Goal: Information Seeking & Learning: Check status

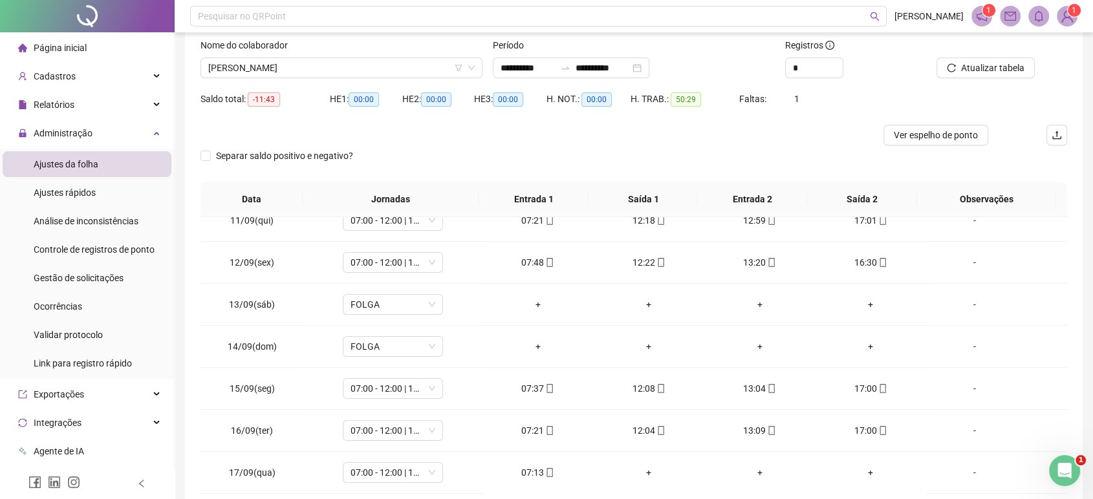
scroll to position [59, 0]
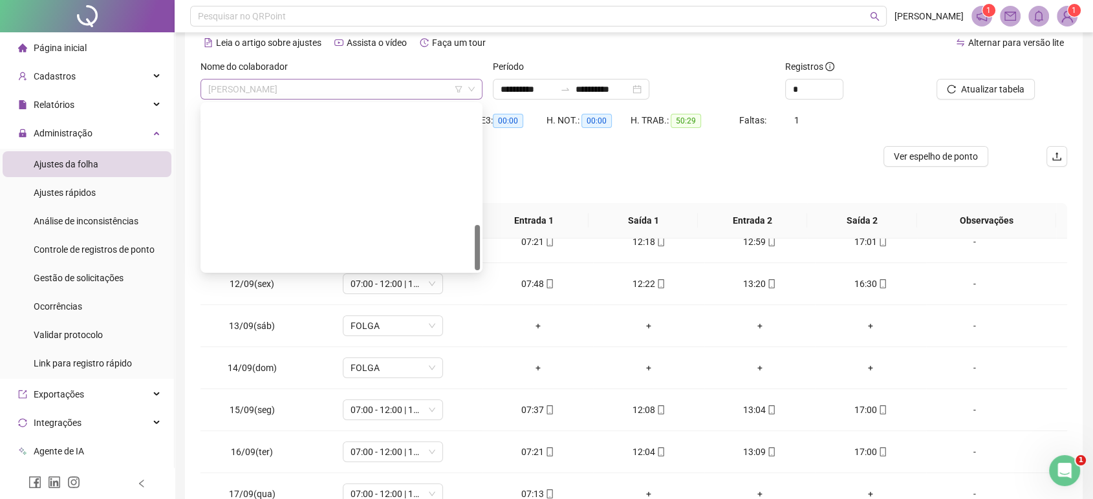
click at [363, 97] on span "[PERSON_NAME]" at bounding box center [341, 89] width 266 height 19
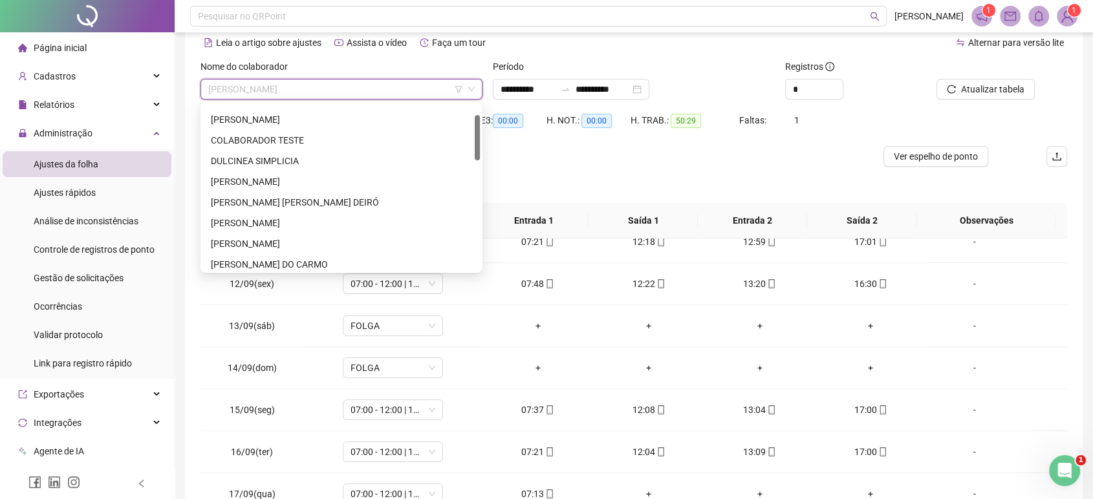
scroll to position [0, 0]
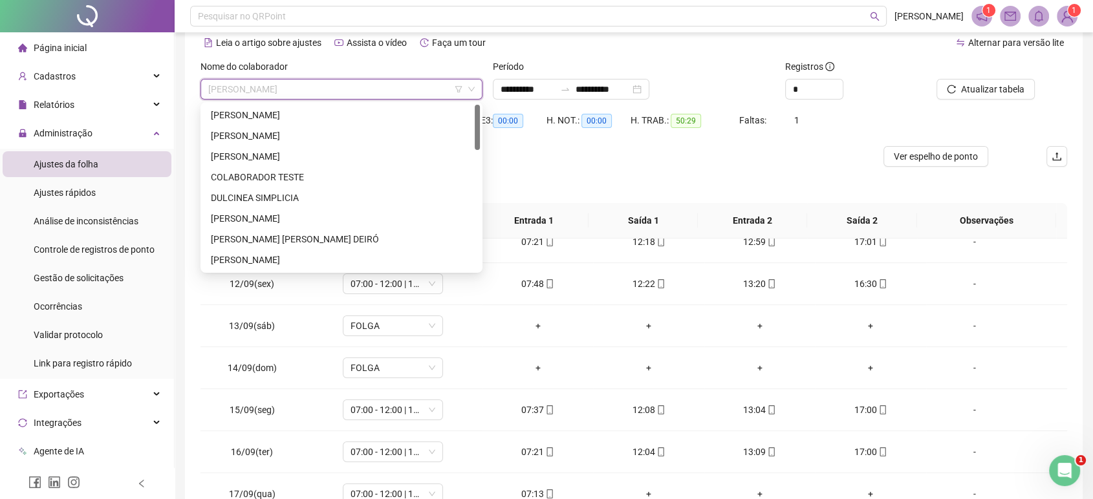
drag, startPoint x: 477, startPoint y: 241, endPoint x: 452, endPoint y: 96, distance: 146.9
click at [452, 96] on body "**********" at bounding box center [546, 190] width 1093 height 499
click at [388, 117] on div "[PERSON_NAME]" at bounding box center [341, 115] width 261 height 14
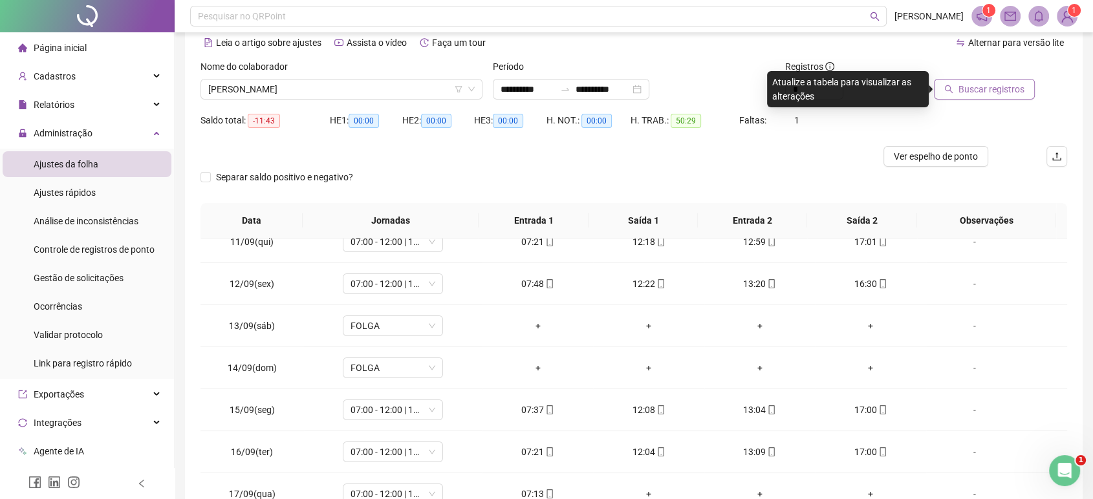
click at [997, 82] on span "Buscar registros" at bounding box center [991, 89] width 66 height 14
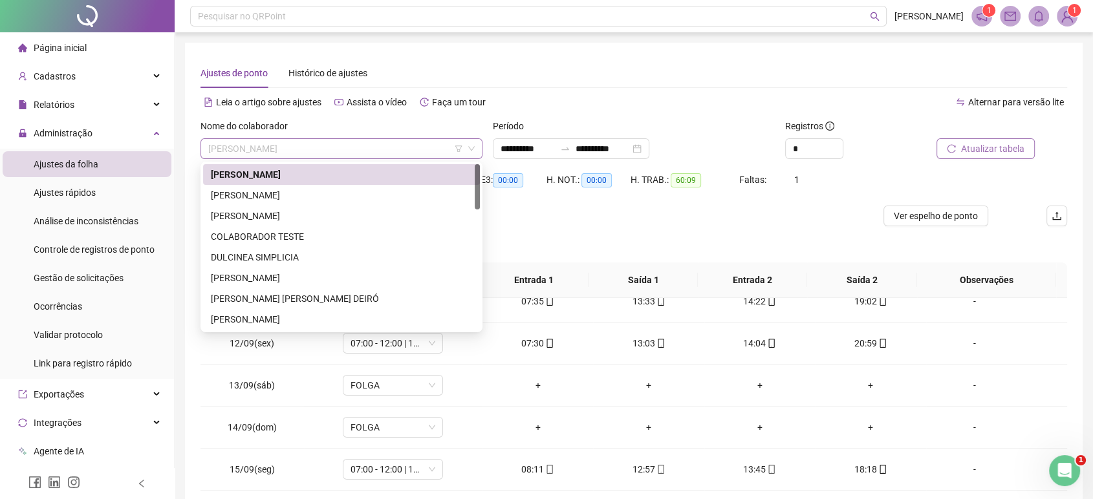
click at [383, 157] on span "[PERSON_NAME]" at bounding box center [341, 148] width 266 height 19
click at [338, 189] on div "[PERSON_NAME]" at bounding box center [341, 195] width 261 height 14
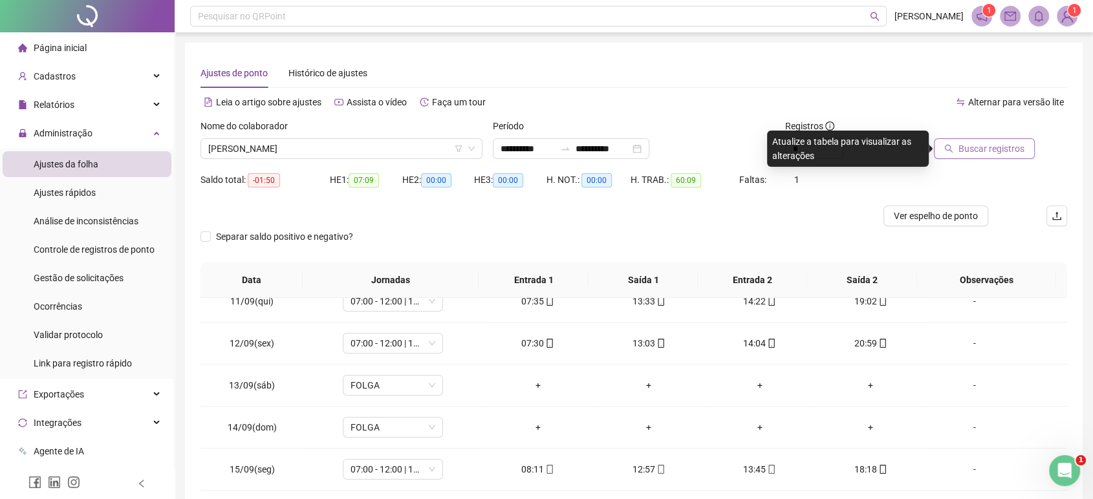
click at [994, 153] on span "Buscar registros" at bounding box center [991, 149] width 66 height 14
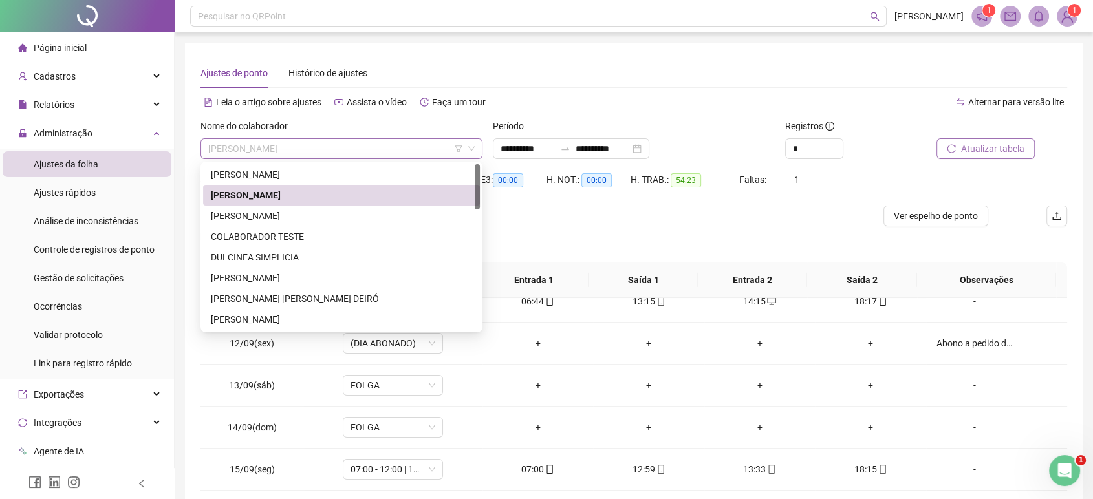
click at [398, 145] on span "[PERSON_NAME]" at bounding box center [341, 148] width 266 height 19
click at [279, 280] on div "[PERSON_NAME]" at bounding box center [341, 278] width 261 height 14
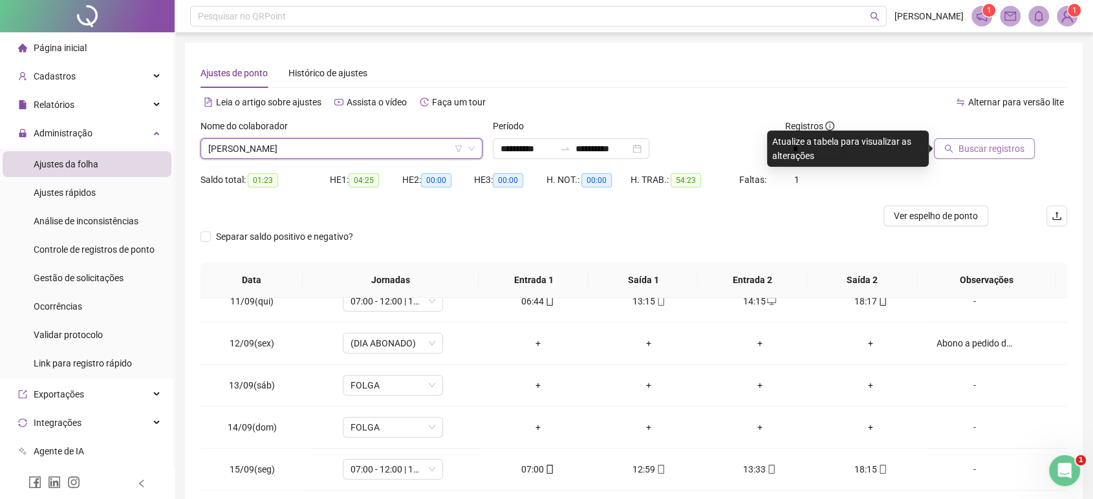
click at [1011, 147] on span "Buscar registros" at bounding box center [991, 149] width 66 height 14
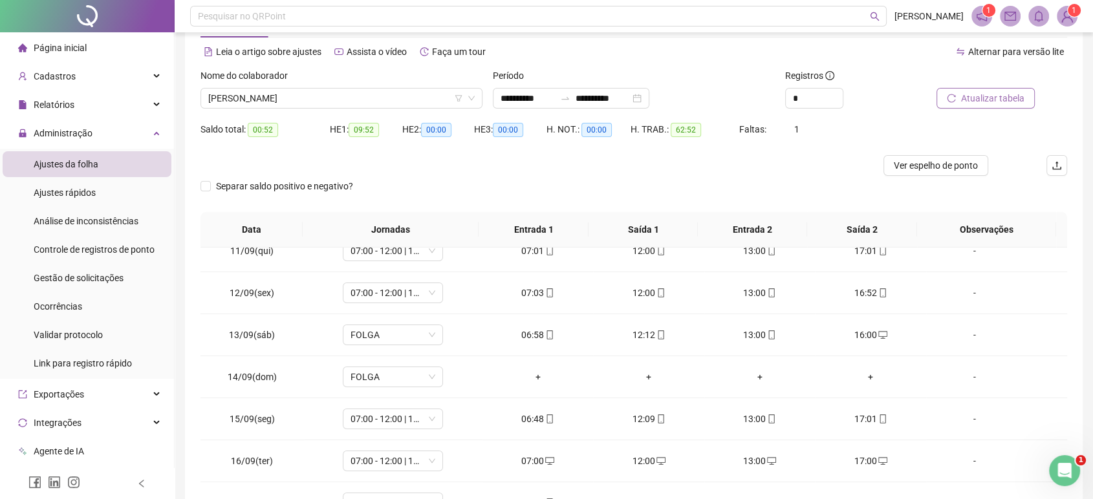
scroll to position [46, 0]
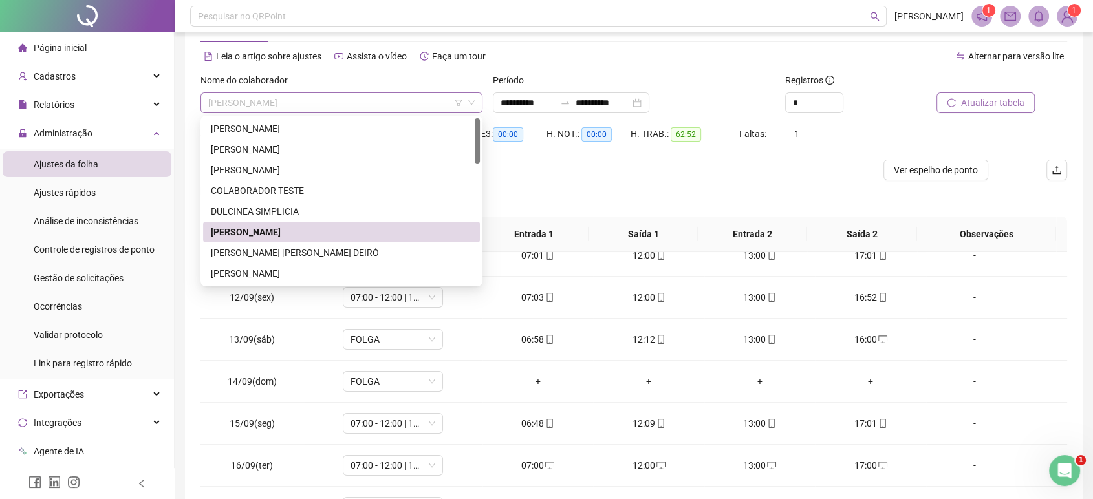
click at [304, 109] on span "[PERSON_NAME]" at bounding box center [341, 102] width 266 height 19
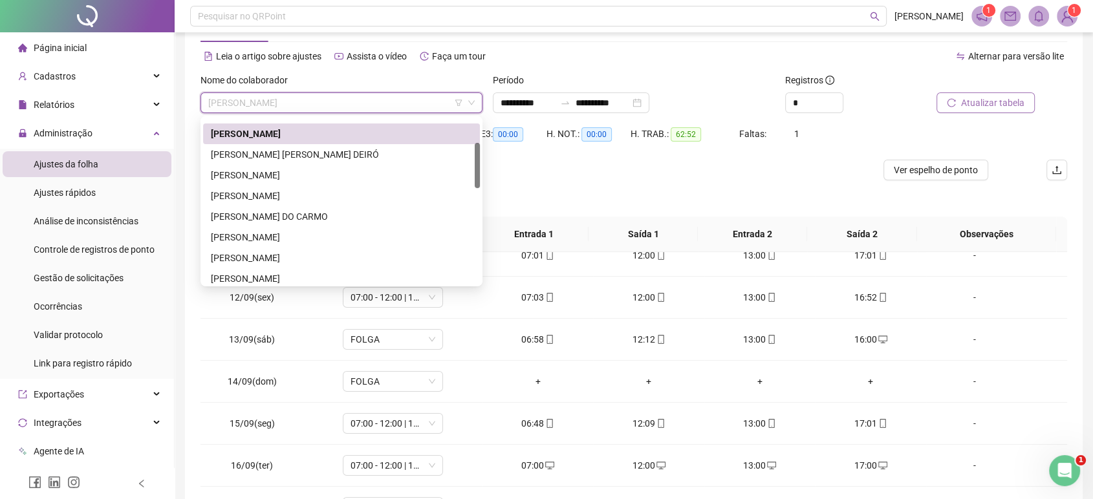
scroll to position [101, 0]
drag, startPoint x: 475, startPoint y: 153, endPoint x: 467, endPoint y: 181, distance: 29.1
click at [467, 181] on div "DULCINEA [PERSON_NAME] [PERSON_NAME] [PERSON_NAME] [PERSON_NAME] DO [PERSON_NAM…" at bounding box center [341, 201] width 277 height 166
click at [356, 228] on div "[PERSON_NAME]" at bounding box center [341, 235] width 261 height 14
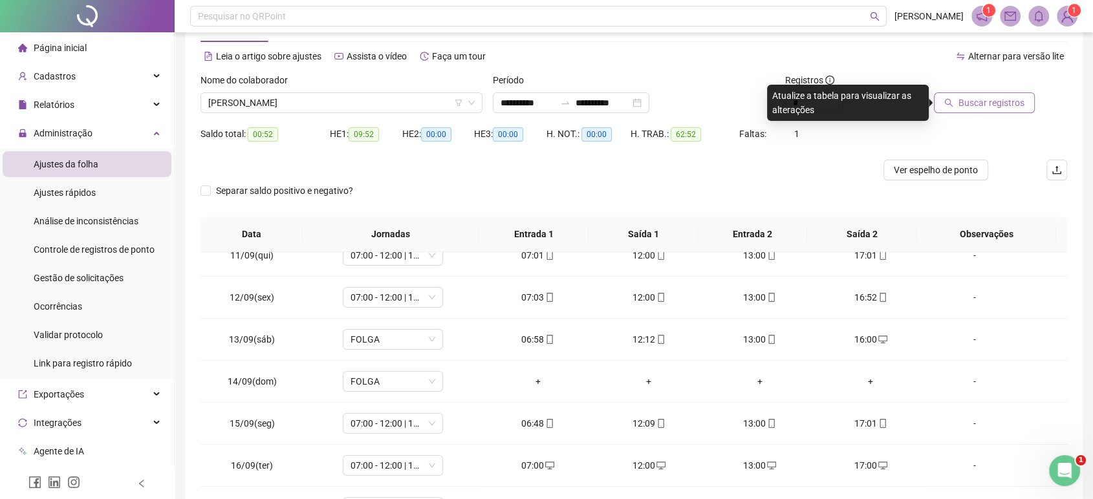
click at [959, 110] on button "Buscar registros" at bounding box center [984, 102] width 101 height 21
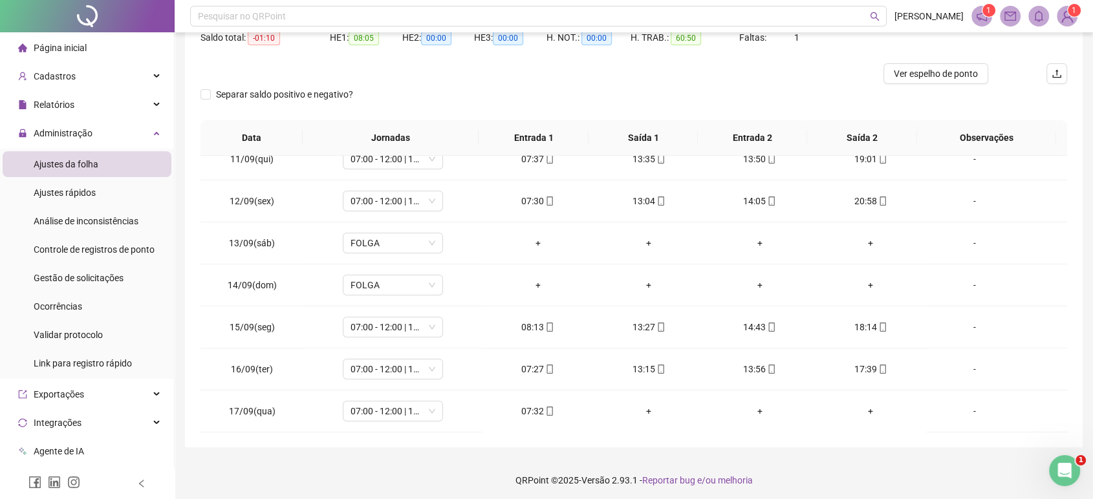
scroll to position [146, 0]
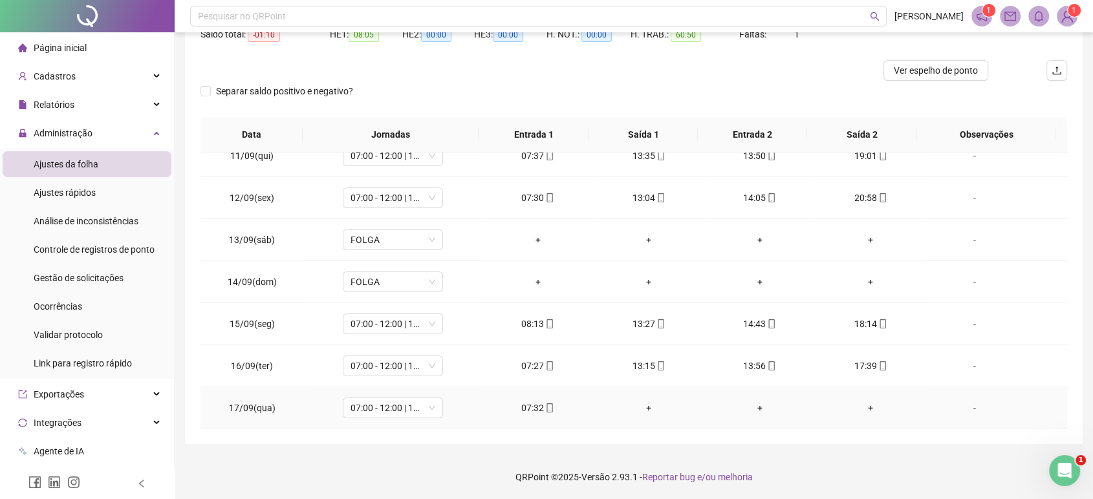
click at [528, 402] on div "07:32" at bounding box center [538, 408] width 90 height 14
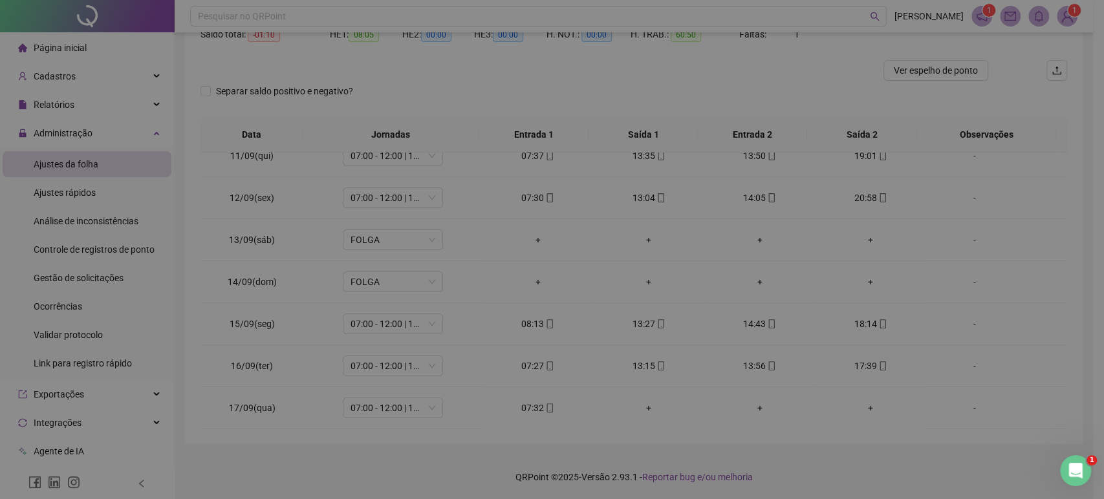
type input "**********"
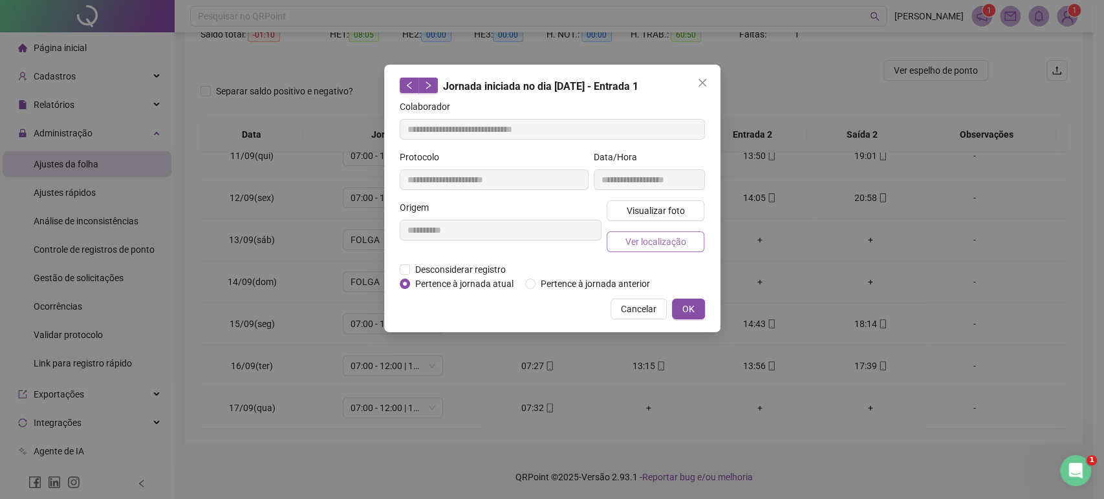
click at [637, 242] on span "Ver localização" at bounding box center [655, 242] width 61 height 14
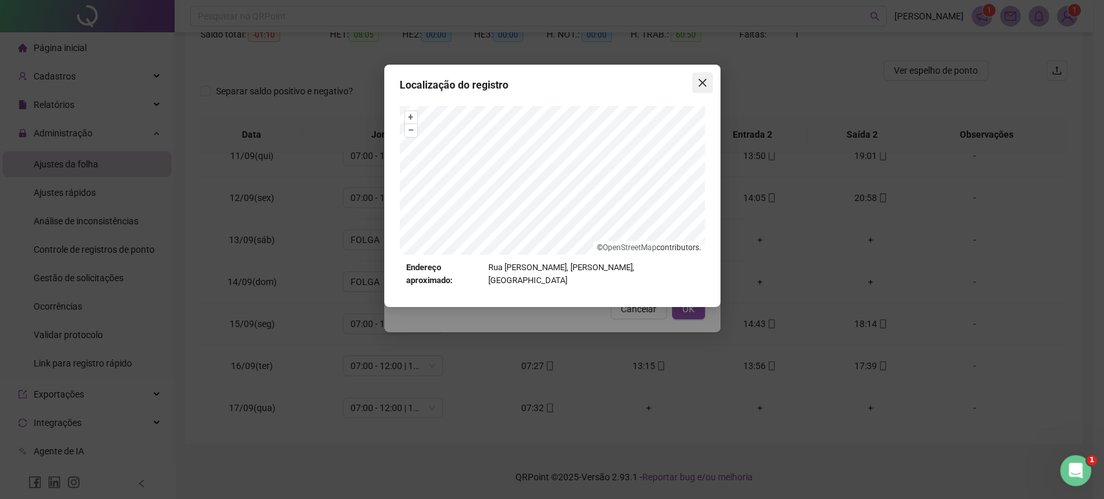
click at [702, 90] on button "Close" at bounding box center [702, 82] width 21 height 21
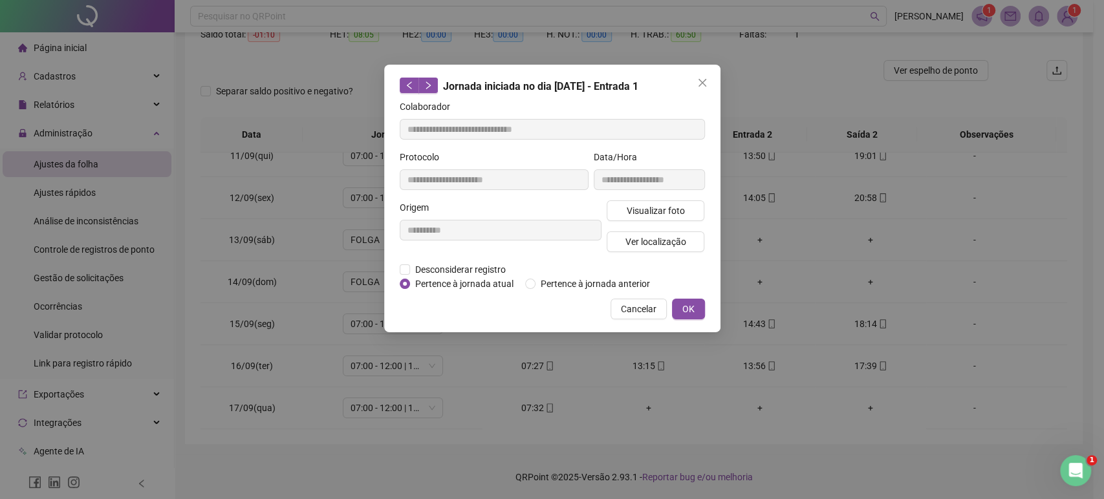
click at [702, 90] on button "Close" at bounding box center [702, 82] width 21 height 21
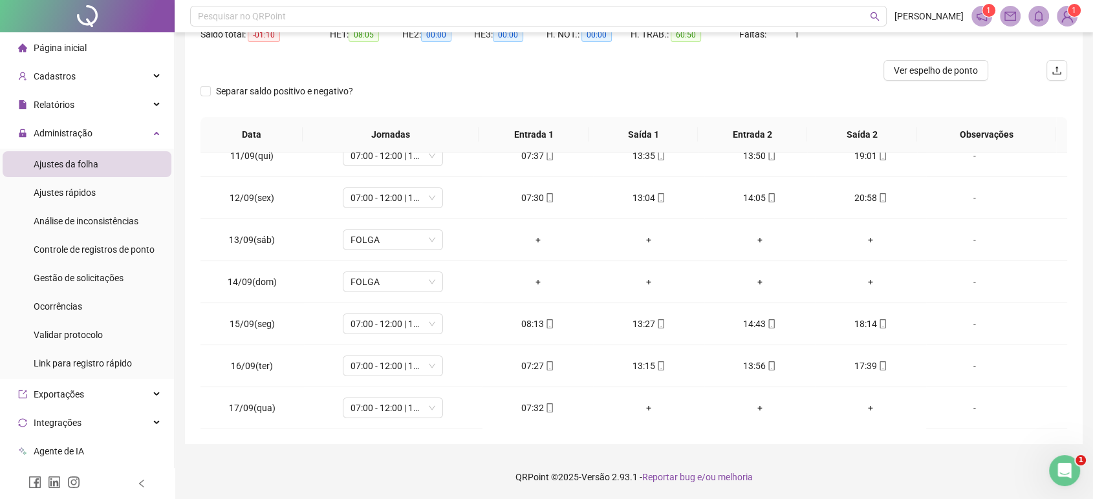
click at [702, 90] on div "Separar saldo positivo e negativo?" at bounding box center [633, 99] width 867 height 36
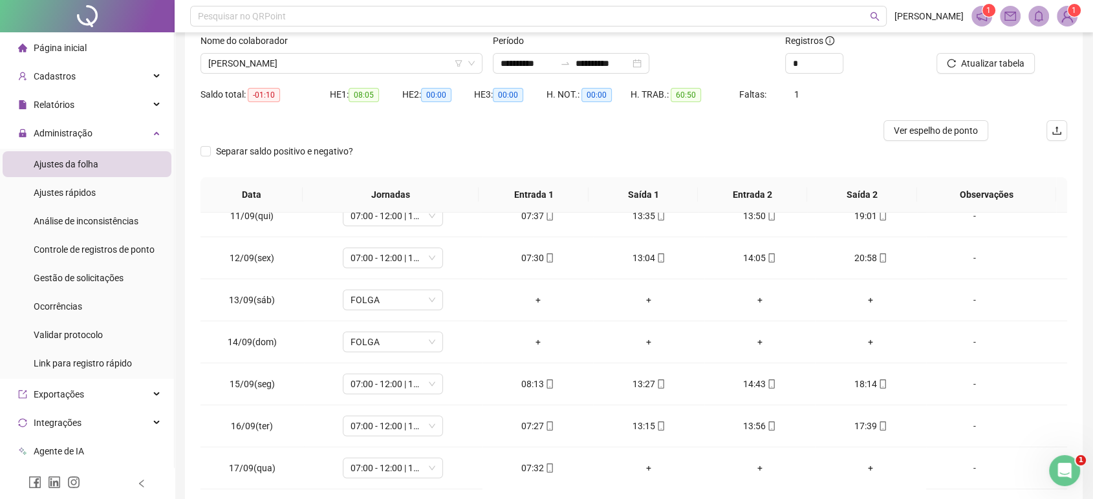
scroll to position [59, 0]
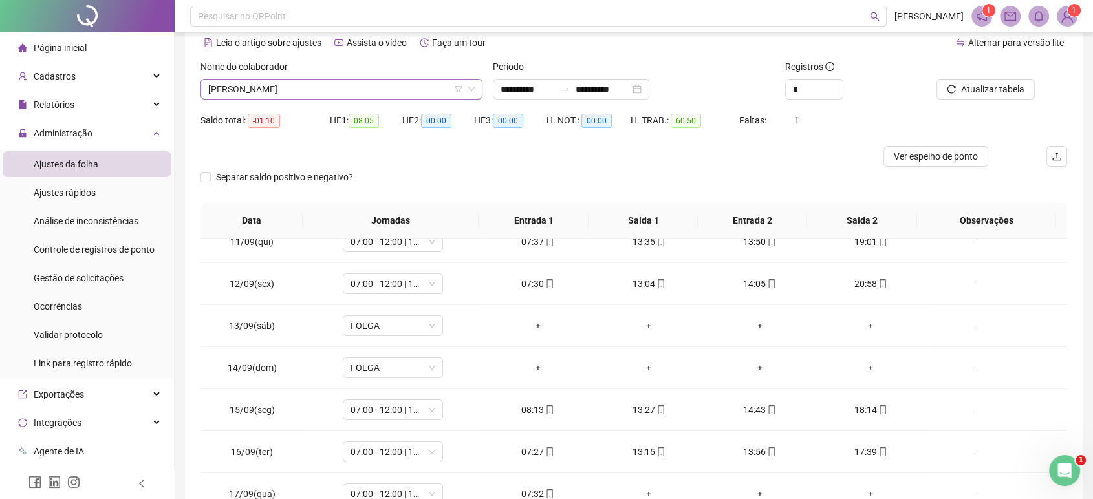
click at [404, 84] on span "[PERSON_NAME]" at bounding box center [341, 89] width 266 height 19
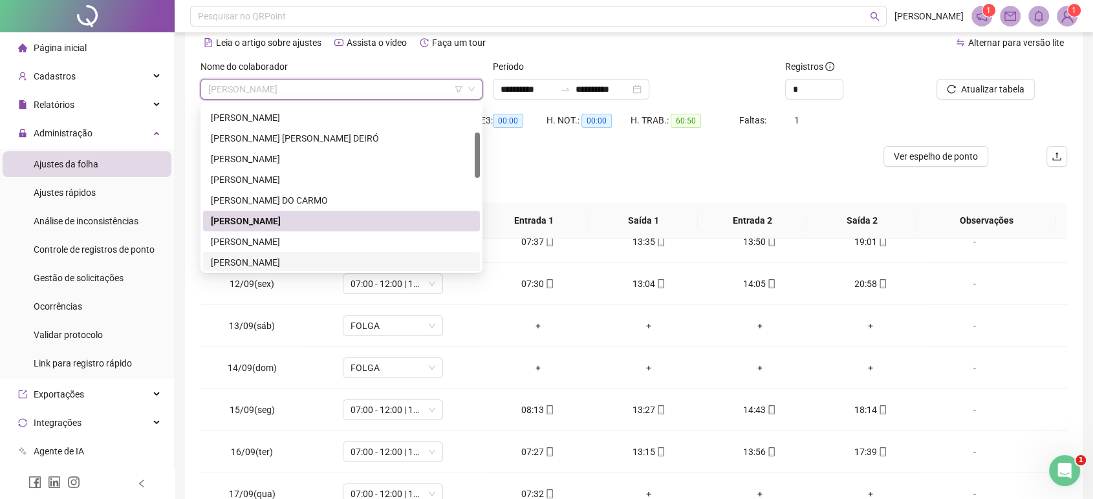
click at [301, 257] on div "[PERSON_NAME]" at bounding box center [341, 262] width 261 height 14
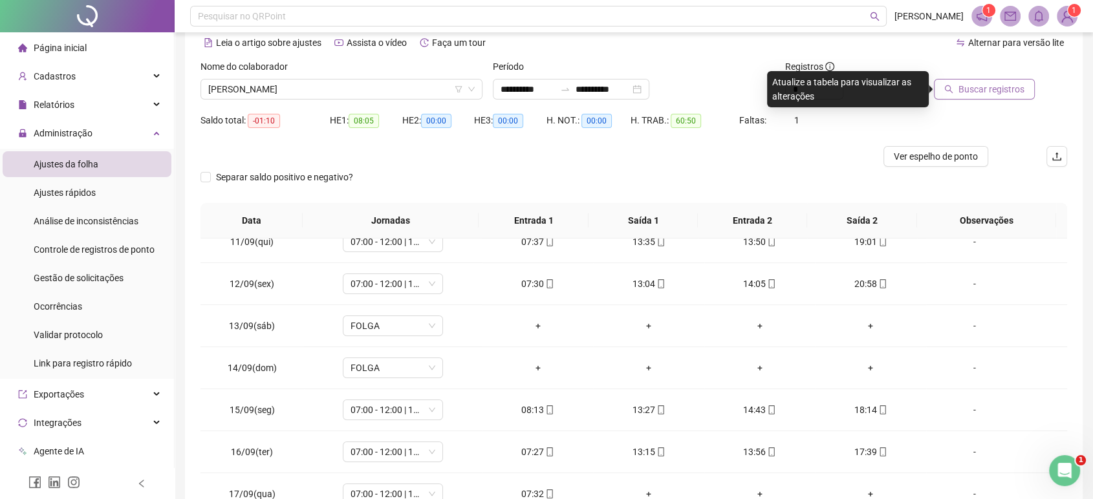
click at [957, 91] on button "Buscar registros" at bounding box center [984, 89] width 101 height 21
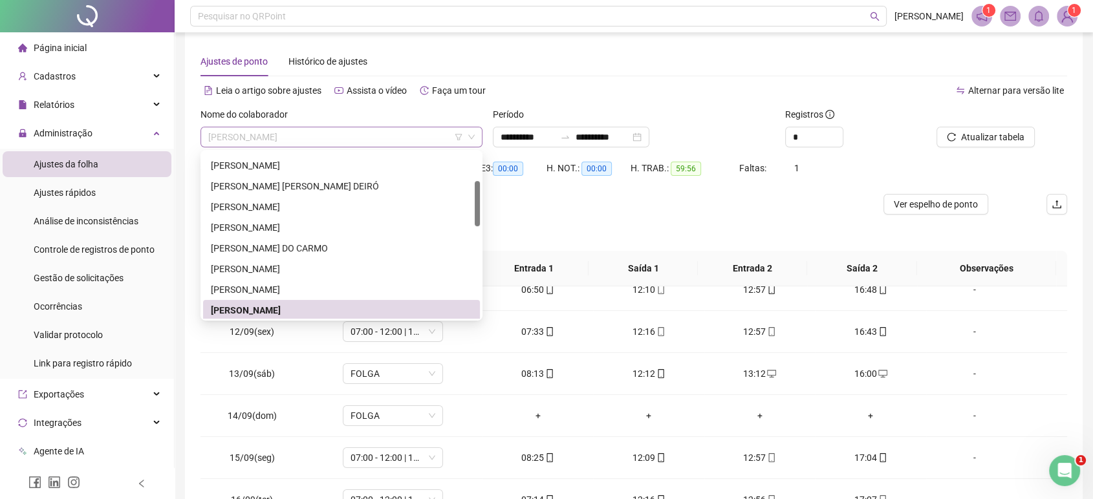
scroll to position [103, 0]
click at [332, 135] on span "[PERSON_NAME]" at bounding box center [341, 136] width 266 height 19
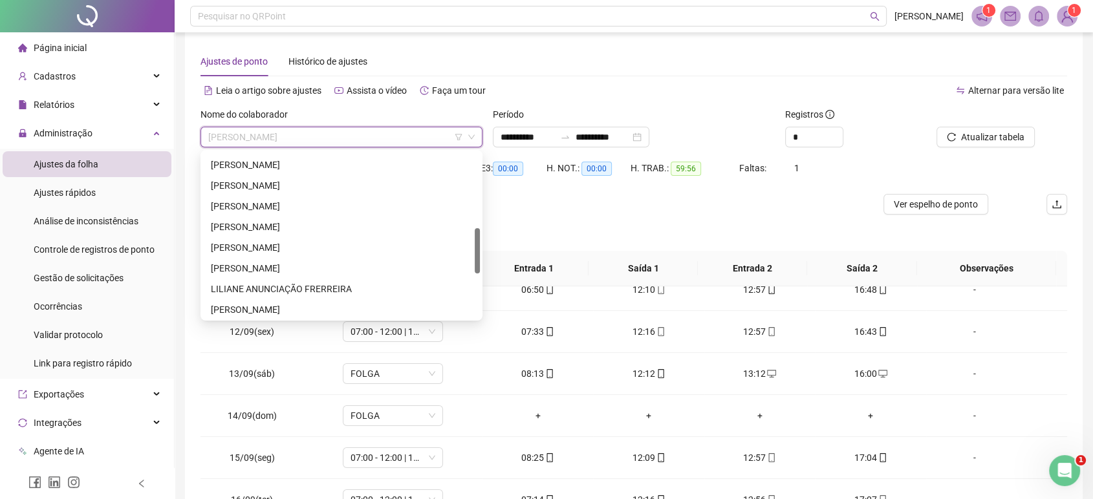
drag, startPoint x: 478, startPoint y: 221, endPoint x: 460, endPoint y: 268, distance: 49.7
click at [460, 268] on div "[PERSON_NAME] [PERSON_NAME] ANUNCIAÇÃO FRERREIRA [PERSON_NAME]" at bounding box center [341, 236] width 277 height 166
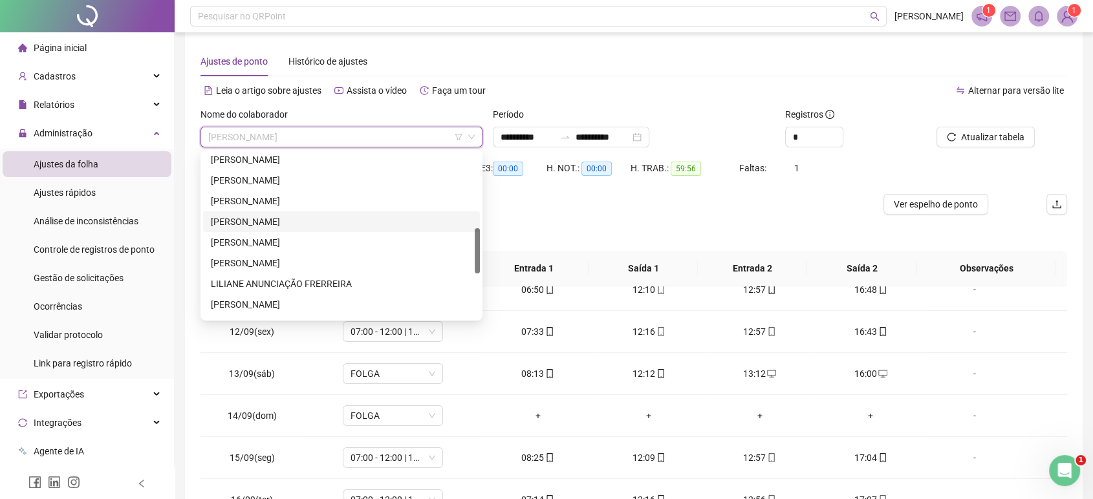
click at [344, 222] on div "[PERSON_NAME]" at bounding box center [341, 222] width 261 height 14
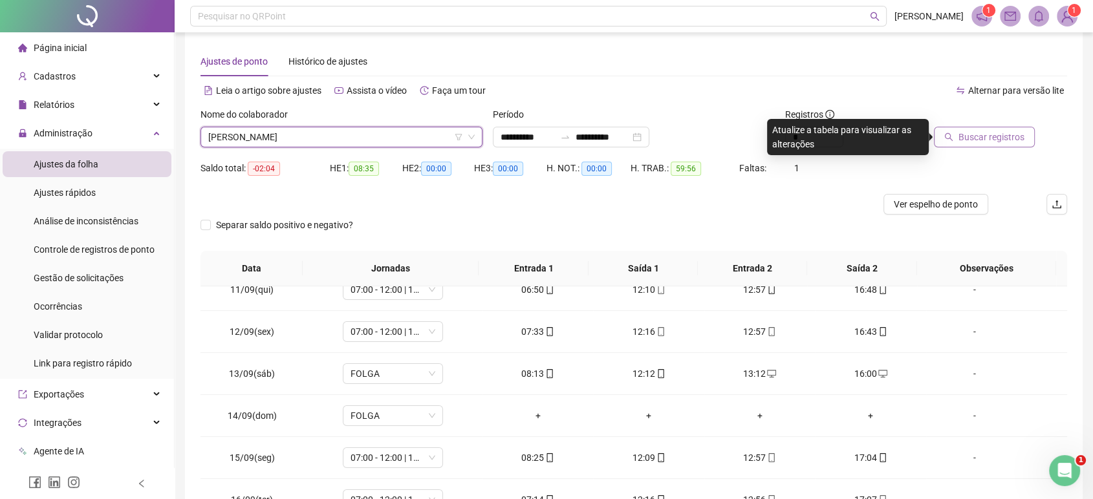
click at [986, 135] on span "Buscar registros" at bounding box center [991, 137] width 66 height 14
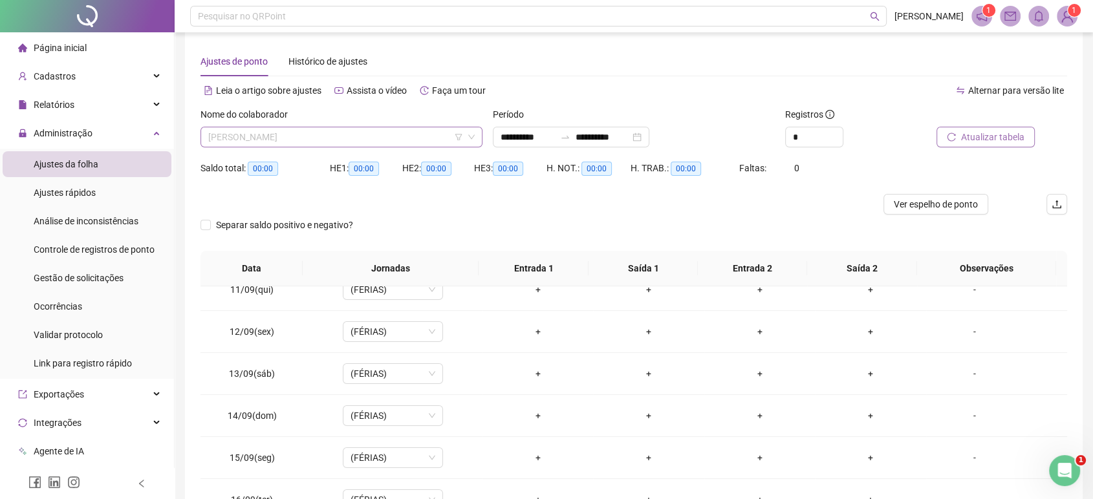
click at [444, 133] on span "[PERSON_NAME]" at bounding box center [341, 136] width 266 height 19
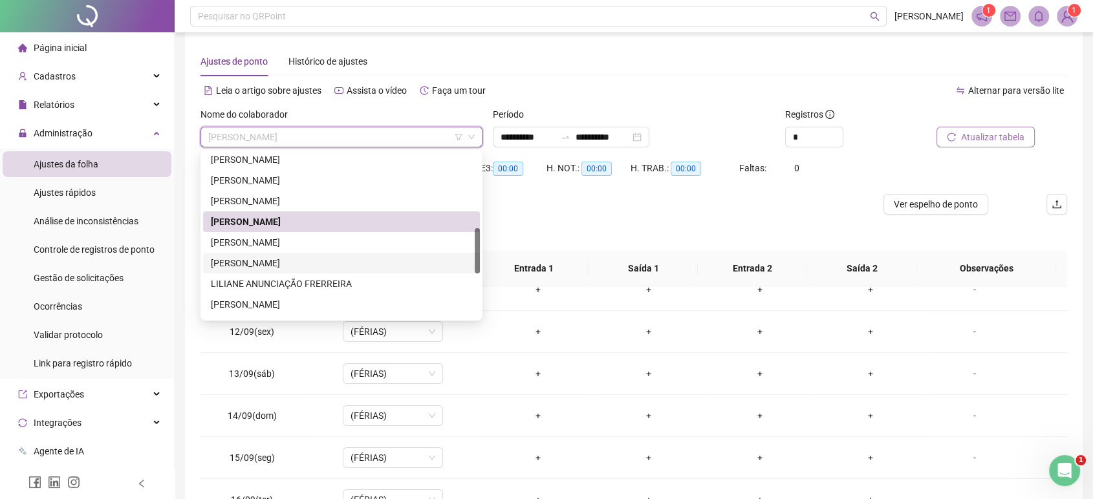
click at [294, 266] on div "[PERSON_NAME]" at bounding box center [341, 263] width 261 height 14
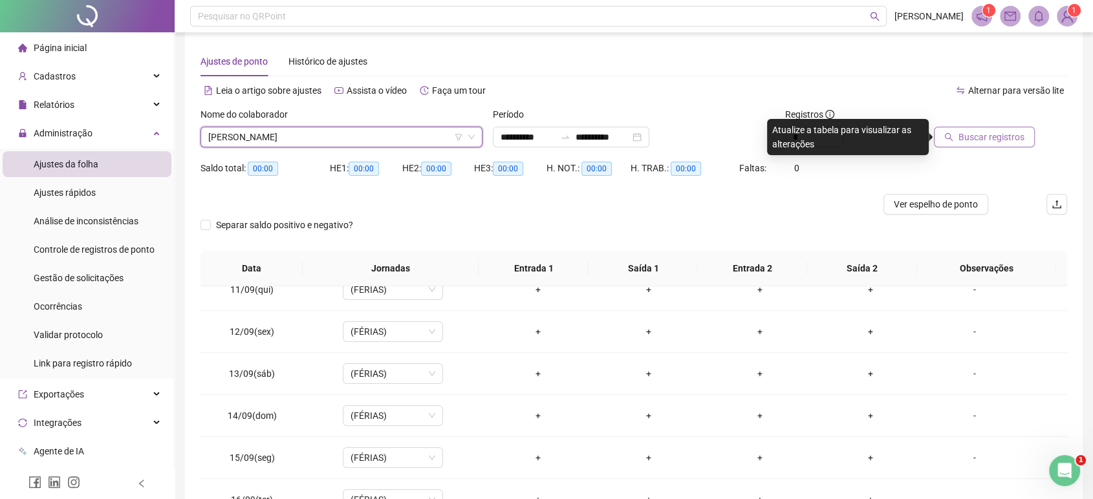
click at [1024, 128] on button "Buscar registros" at bounding box center [984, 137] width 101 height 21
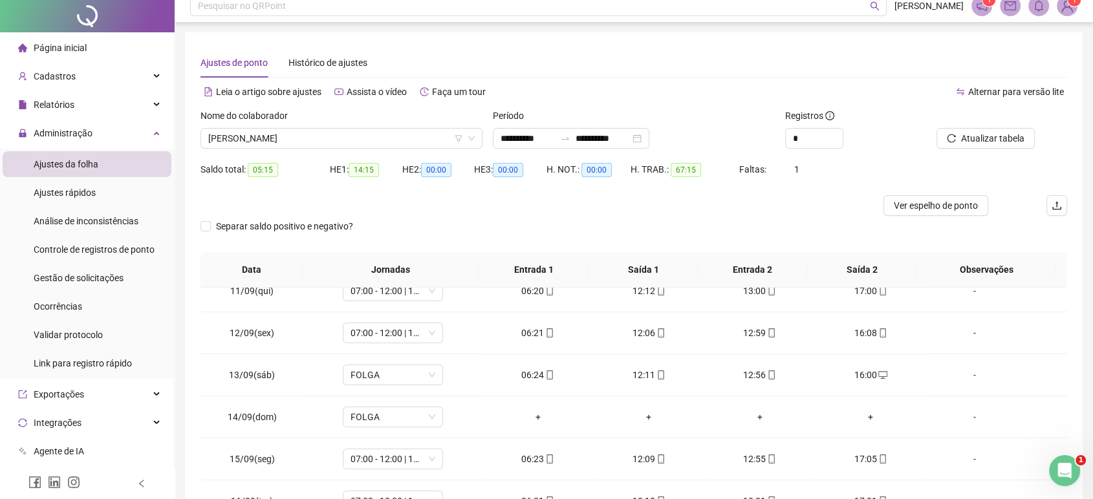
scroll to position [0, 0]
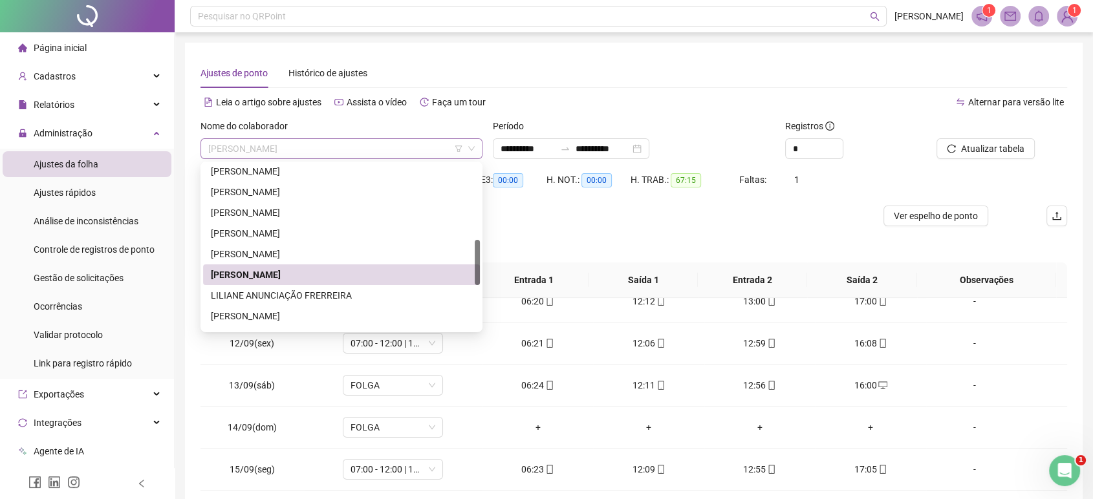
click at [397, 150] on span "[PERSON_NAME]" at bounding box center [341, 148] width 266 height 19
click at [294, 312] on div "[PERSON_NAME]" at bounding box center [341, 316] width 261 height 14
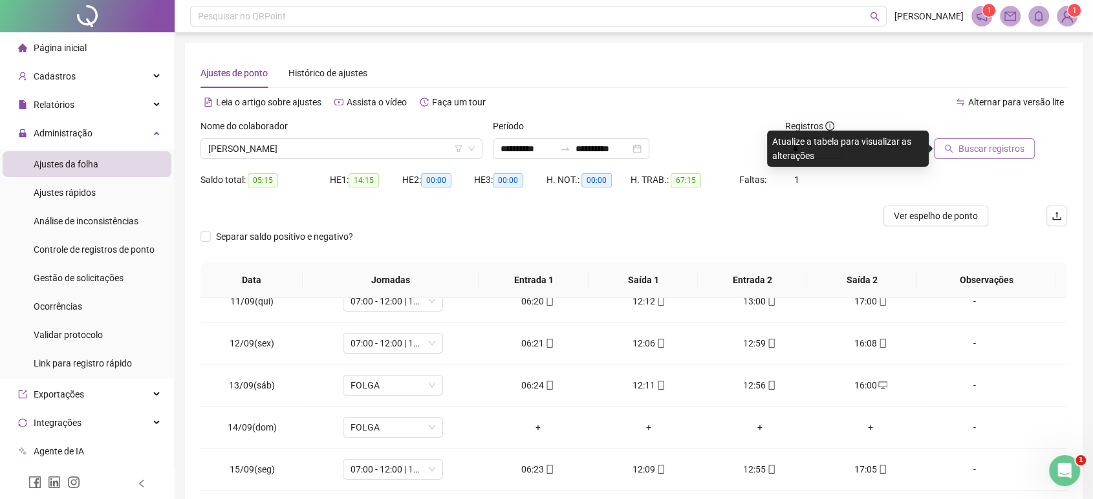
click at [954, 154] on button "Buscar registros" at bounding box center [984, 148] width 101 height 21
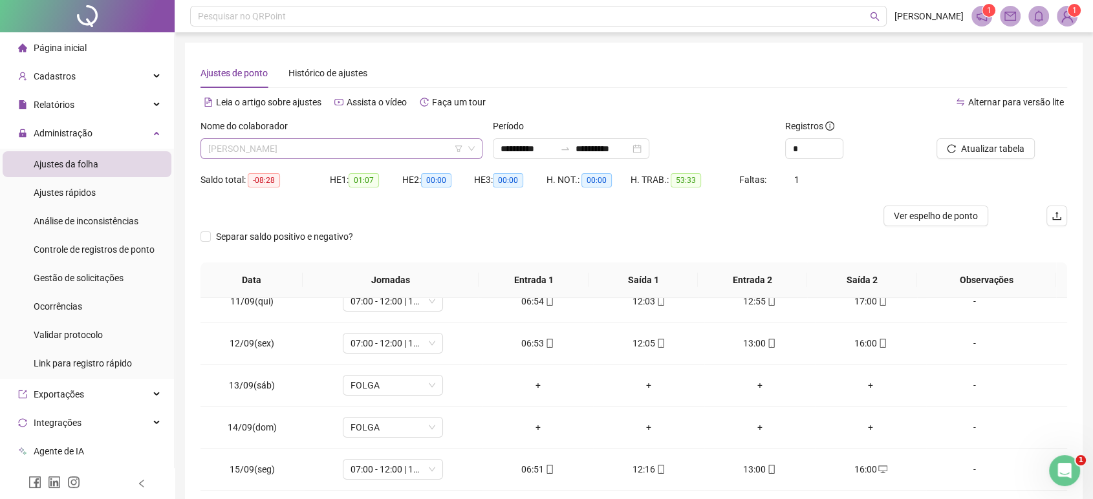
click at [376, 151] on span "[PERSON_NAME]" at bounding box center [341, 148] width 266 height 19
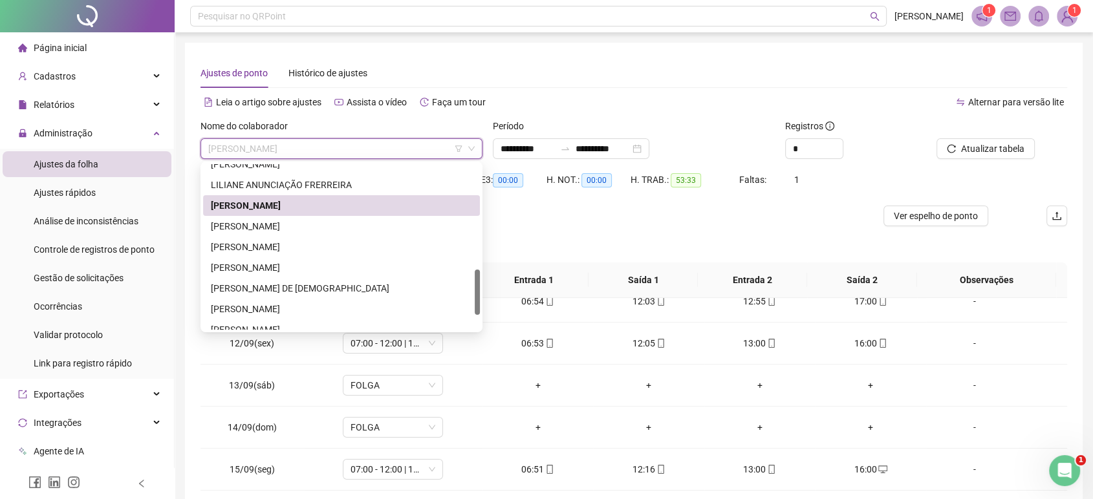
drag, startPoint x: 477, startPoint y: 257, endPoint x: 466, endPoint y: 288, distance: 32.9
click at [466, 288] on div "[PERSON_NAME] ANUNCIAÇÃO FRERREIRA [PERSON_NAME] [PERSON_NAME] DE [PERSON_NAME]…" at bounding box center [341, 247] width 277 height 166
click at [367, 226] on div "[PERSON_NAME]" at bounding box center [341, 225] width 261 height 14
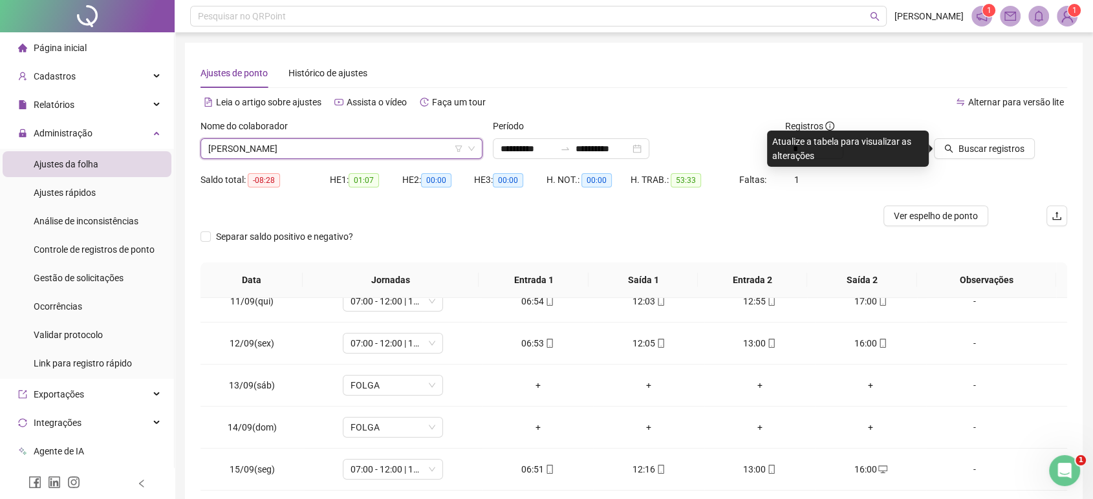
click at [959, 159] on div "Buscar registros" at bounding box center [999, 144] width 146 height 50
click at [958, 157] on button "Buscar registros" at bounding box center [984, 148] width 101 height 21
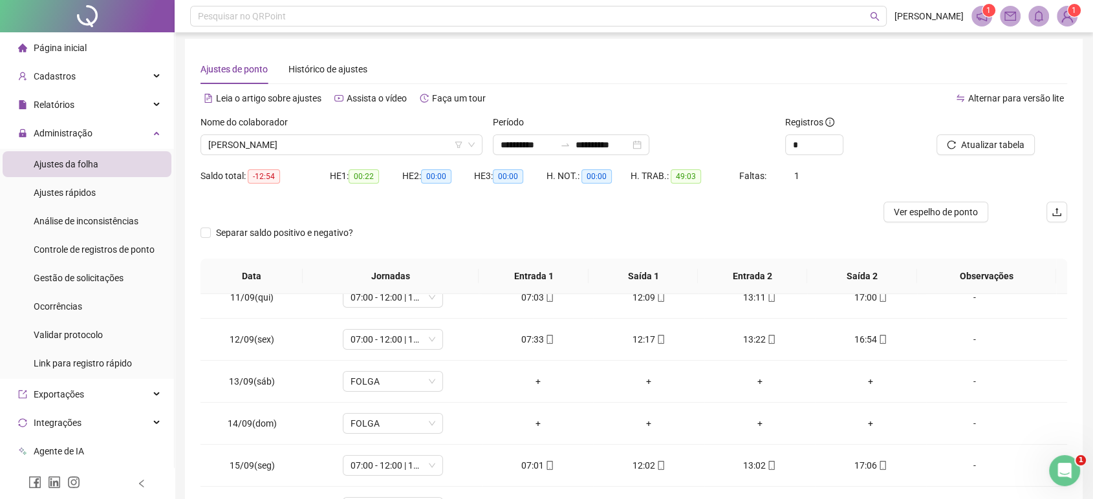
scroll to position [0, 0]
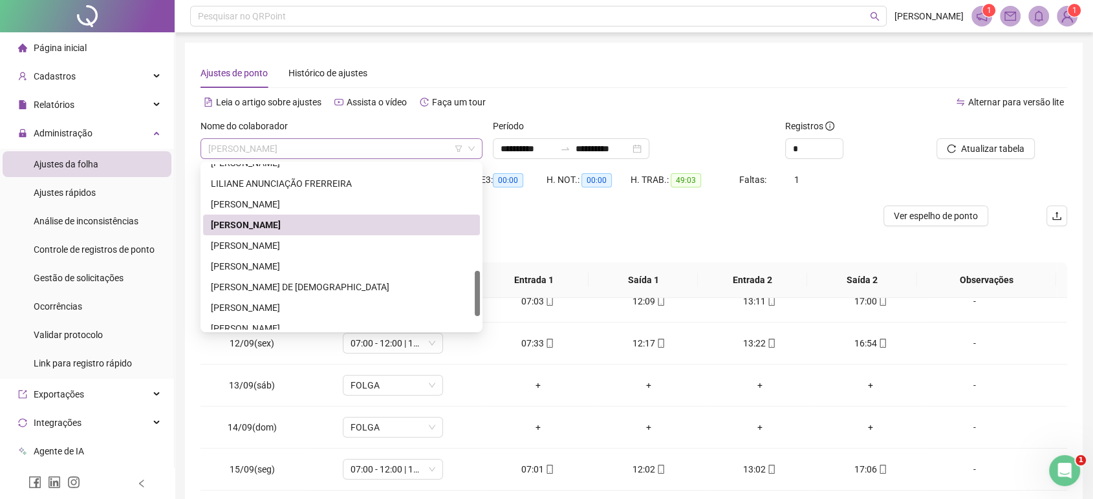
click at [316, 144] on span "[PERSON_NAME]" at bounding box center [341, 148] width 266 height 19
click at [313, 242] on div "[PERSON_NAME]" at bounding box center [341, 246] width 261 height 14
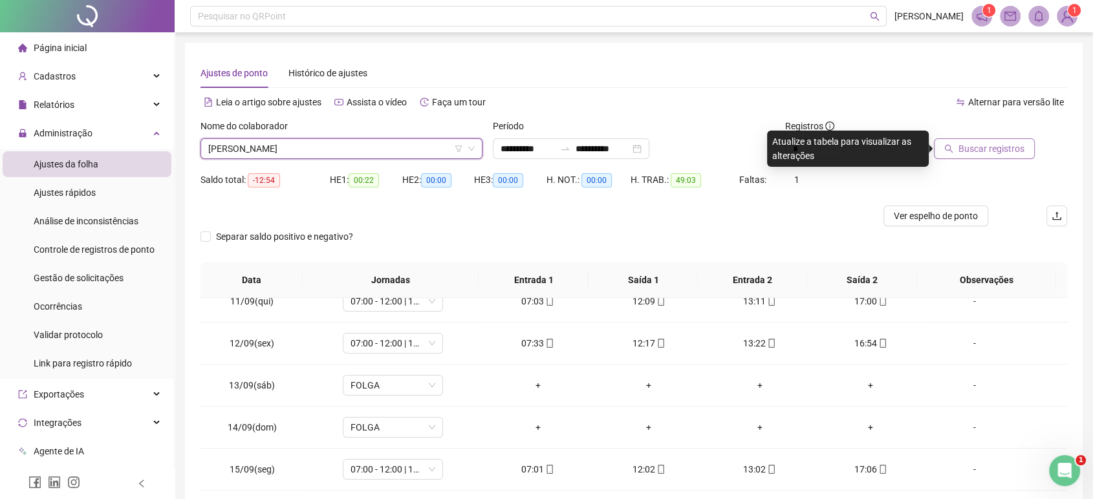
click at [980, 138] on button "Buscar registros" at bounding box center [984, 148] width 101 height 21
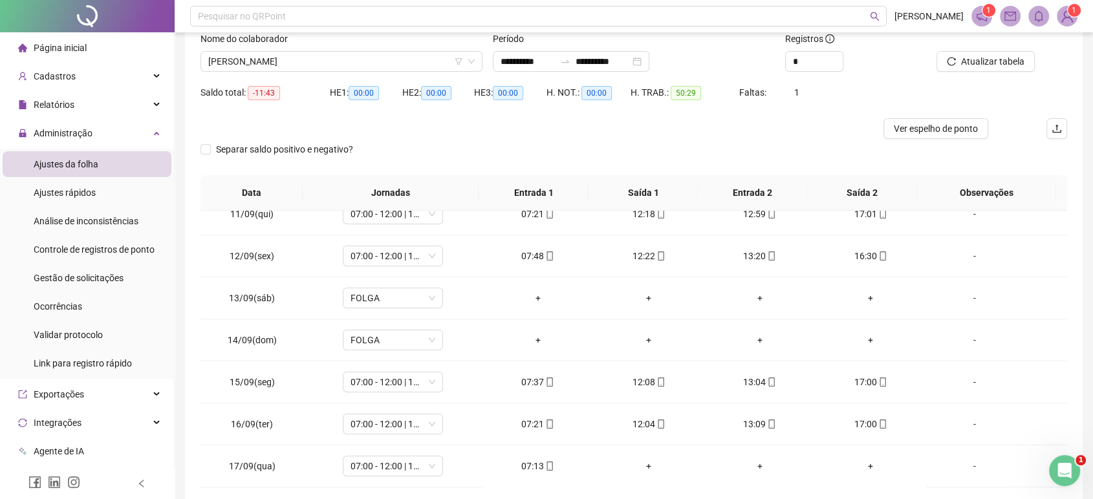
scroll to position [10, 0]
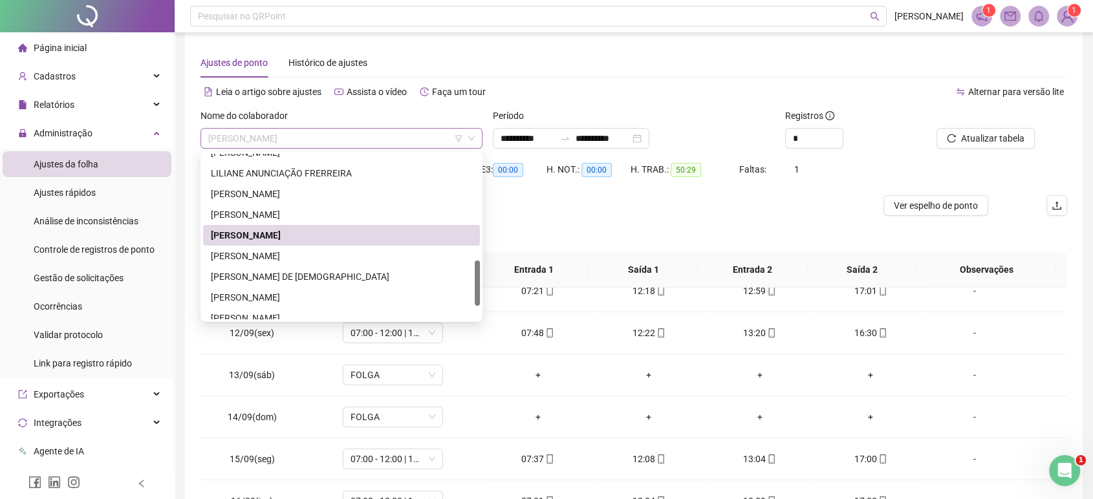
click at [434, 133] on span "[PERSON_NAME]" at bounding box center [341, 138] width 266 height 19
click at [325, 258] on div "[PERSON_NAME]" at bounding box center [341, 256] width 261 height 14
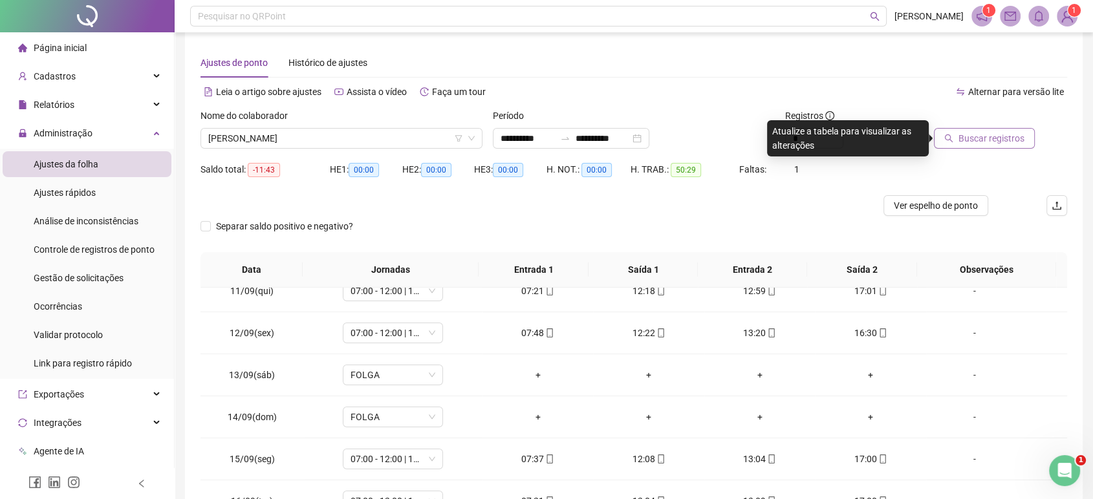
click at [1026, 143] on button "Buscar registros" at bounding box center [984, 138] width 101 height 21
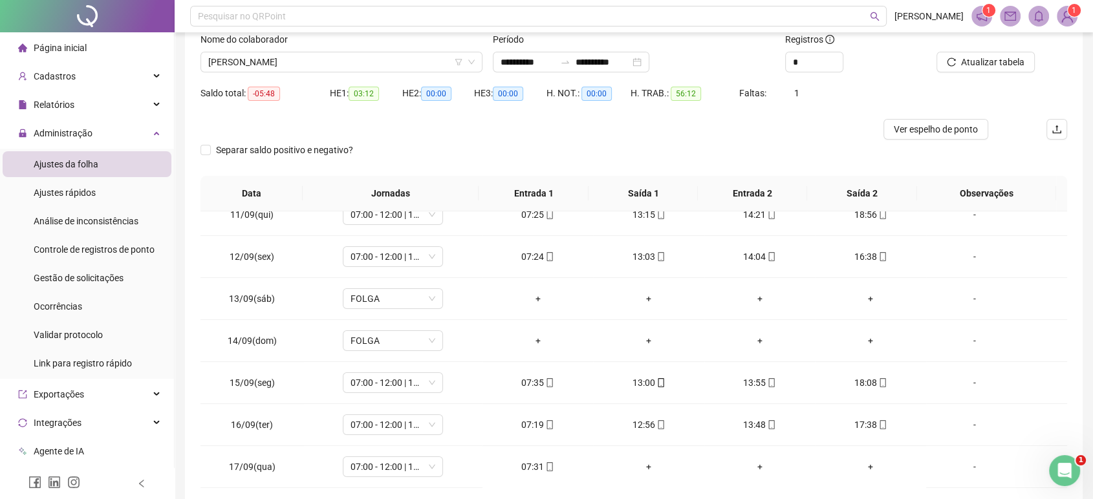
scroll to position [0, 0]
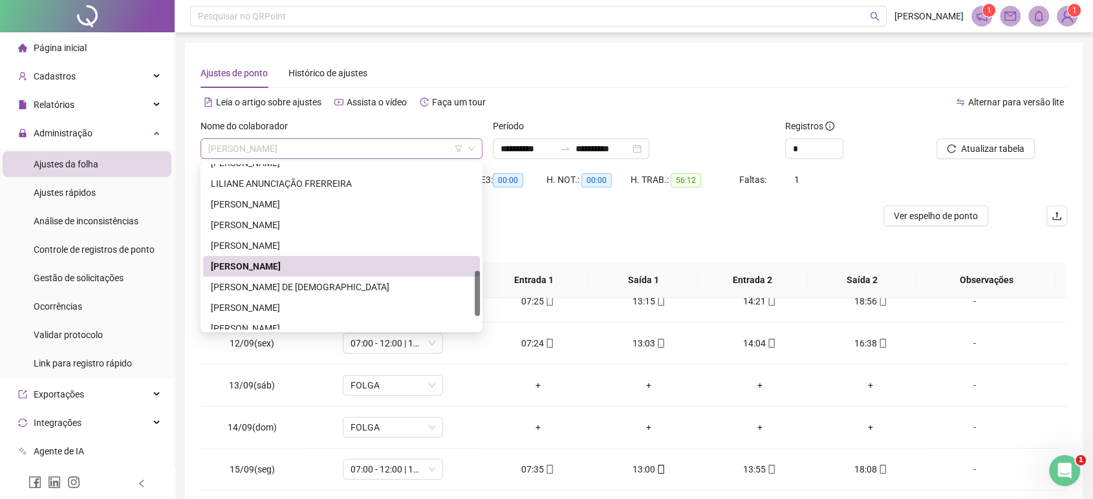
click at [367, 148] on span "[PERSON_NAME]" at bounding box center [341, 148] width 266 height 19
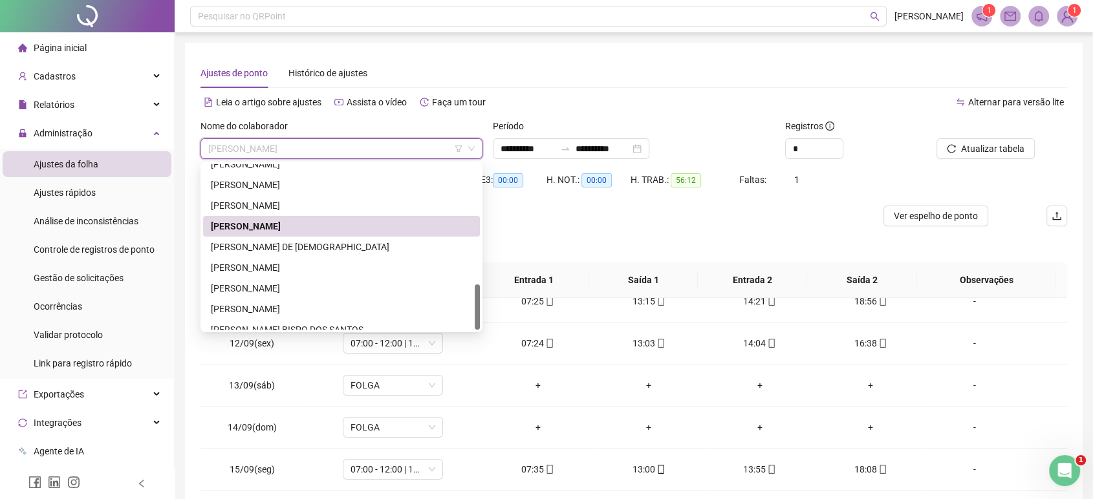
scroll to position [435, 0]
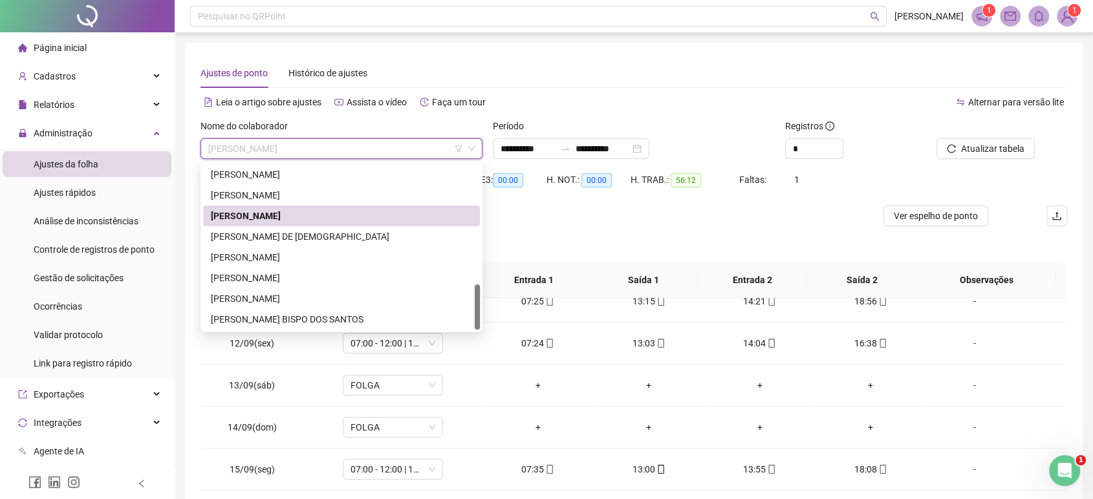
drag, startPoint x: 477, startPoint y: 288, endPoint x: 472, endPoint y: 314, distance: 27.0
click at [472, 314] on div "[PERSON_NAME] DE [PERSON_NAME] BISPO [PERSON_NAME]" at bounding box center [341, 247] width 277 height 166
click at [380, 298] on div "[PERSON_NAME]" at bounding box center [341, 299] width 261 height 14
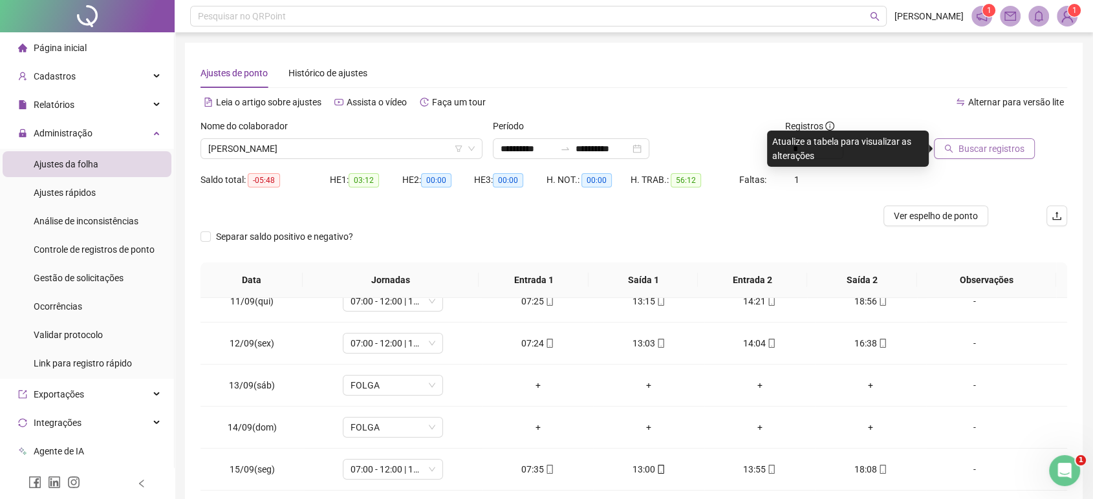
click at [1015, 156] on button "Buscar registros" at bounding box center [984, 148] width 101 height 21
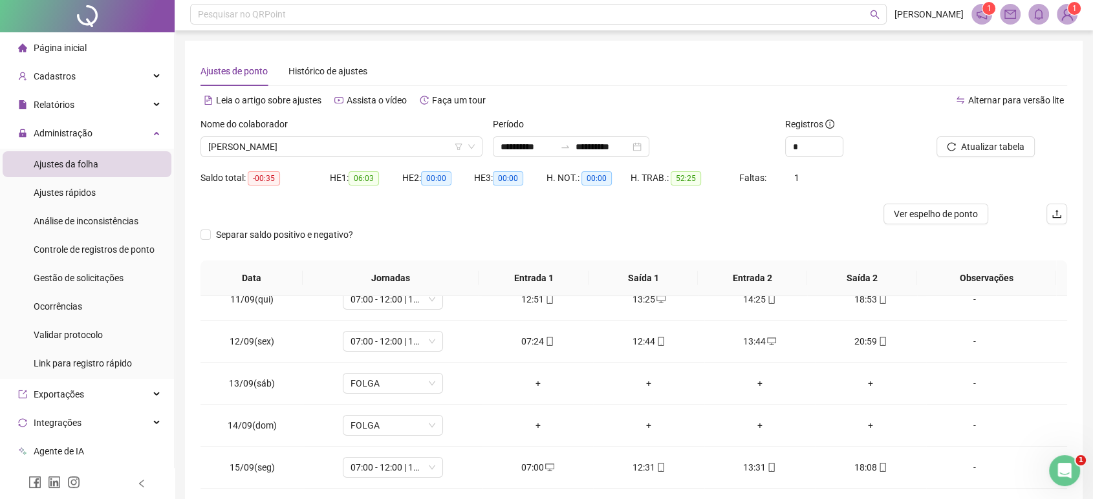
scroll to position [0, 0]
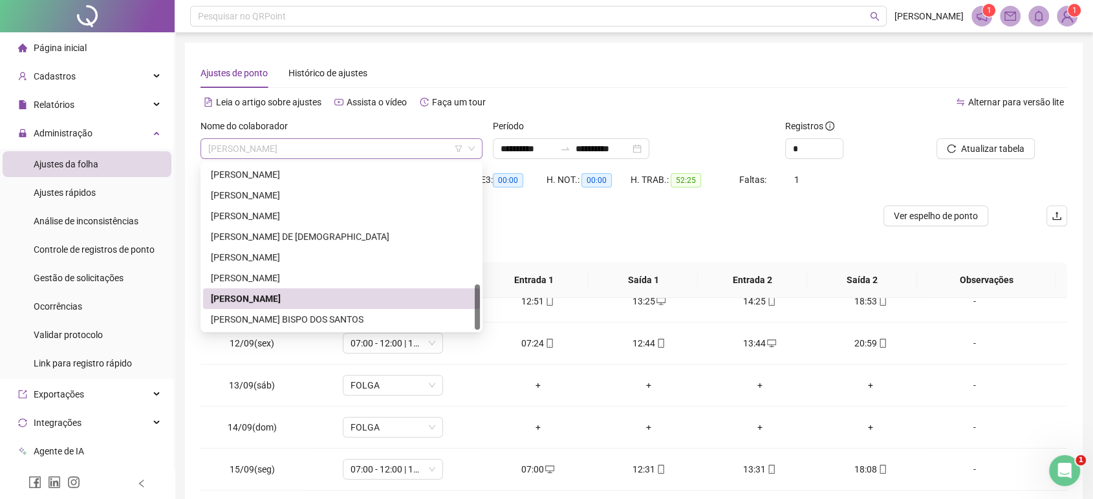
click at [349, 150] on span "[PERSON_NAME]" at bounding box center [341, 148] width 266 height 19
click at [312, 325] on div "260371 260372 [PERSON_NAME] BISPO [PERSON_NAME]" at bounding box center [341, 247] width 282 height 171
click at [312, 325] on div "[PERSON_NAME] BISPO DOS SANTOS" at bounding box center [341, 319] width 261 height 14
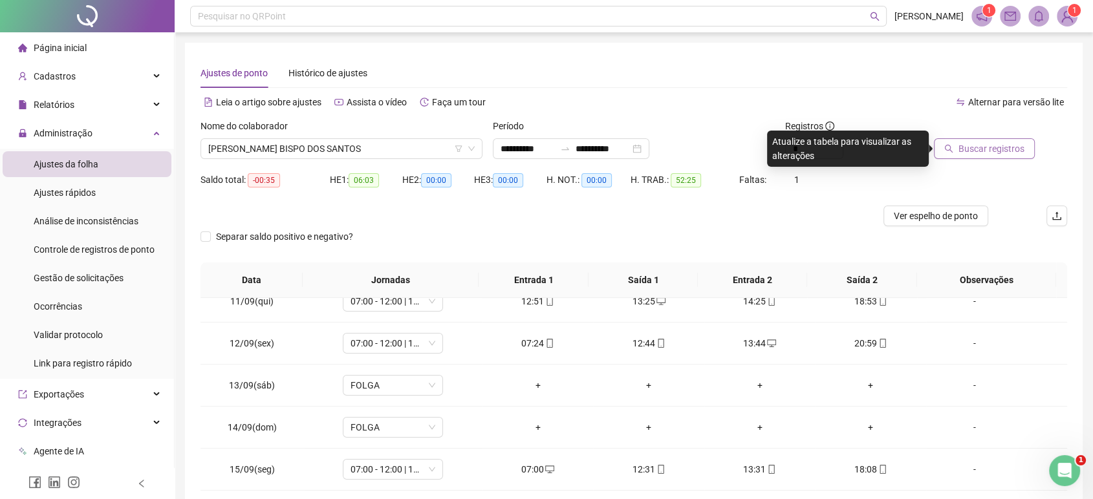
click at [954, 144] on button "Buscar registros" at bounding box center [984, 148] width 101 height 21
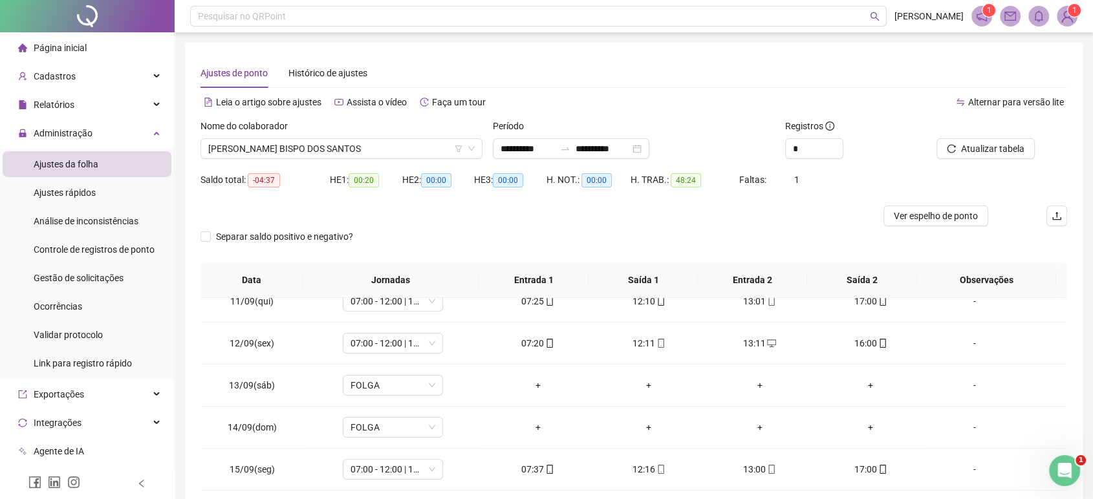
click at [63, 53] on span "Página inicial" at bounding box center [60, 48] width 53 height 10
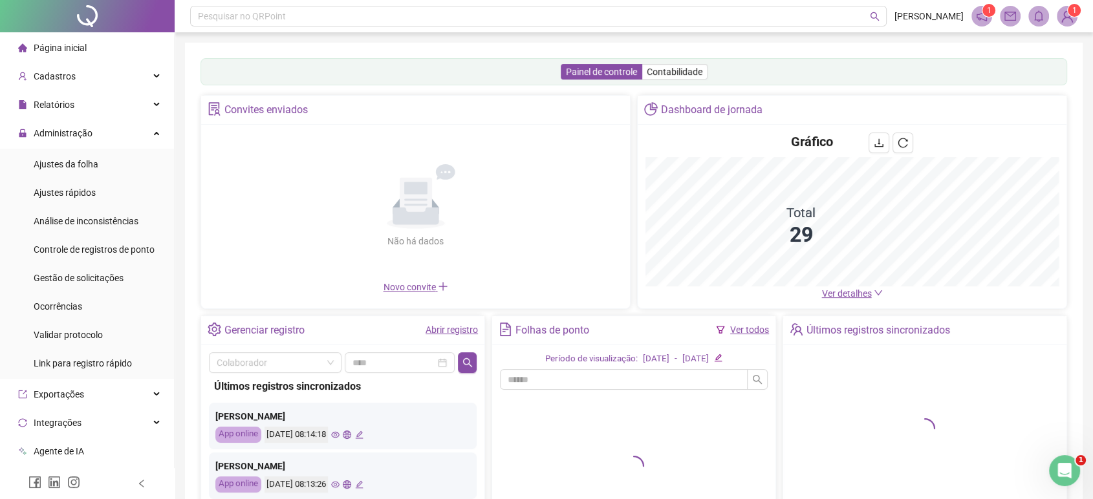
click at [437, 89] on div "Painel de controle Contabilidade Convites enviados Não há dados Não há dados No…" at bounding box center [633, 305] width 867 height 494
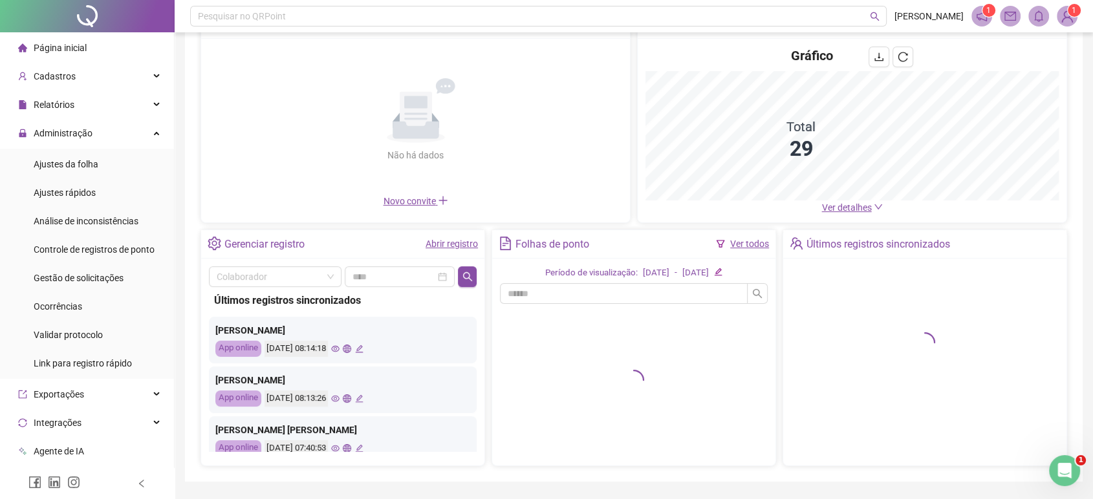
scroll to position [124, 0]
